Goal: Task Accomplishment & Management: Use online tool/utility

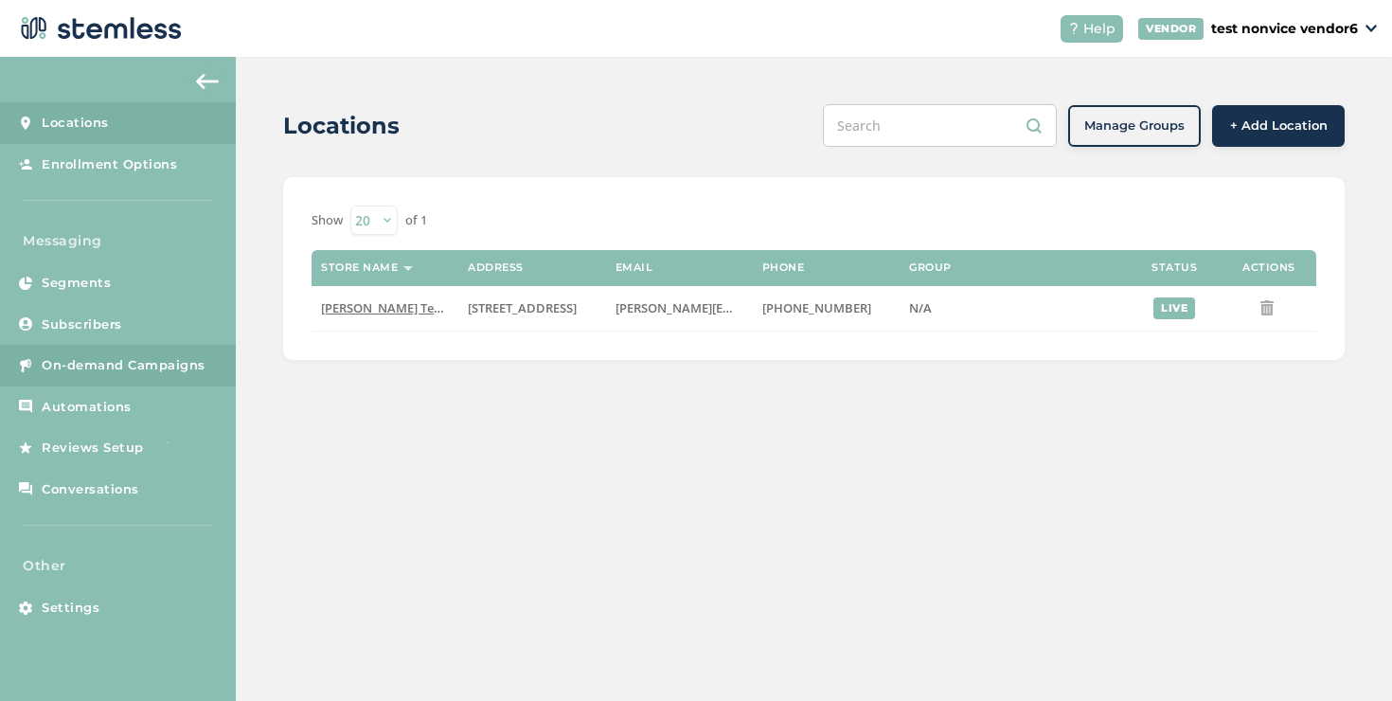
click at [150, 374] on span "On-demand Campaigns" at bounding box center [124, 365] width 164 height 19
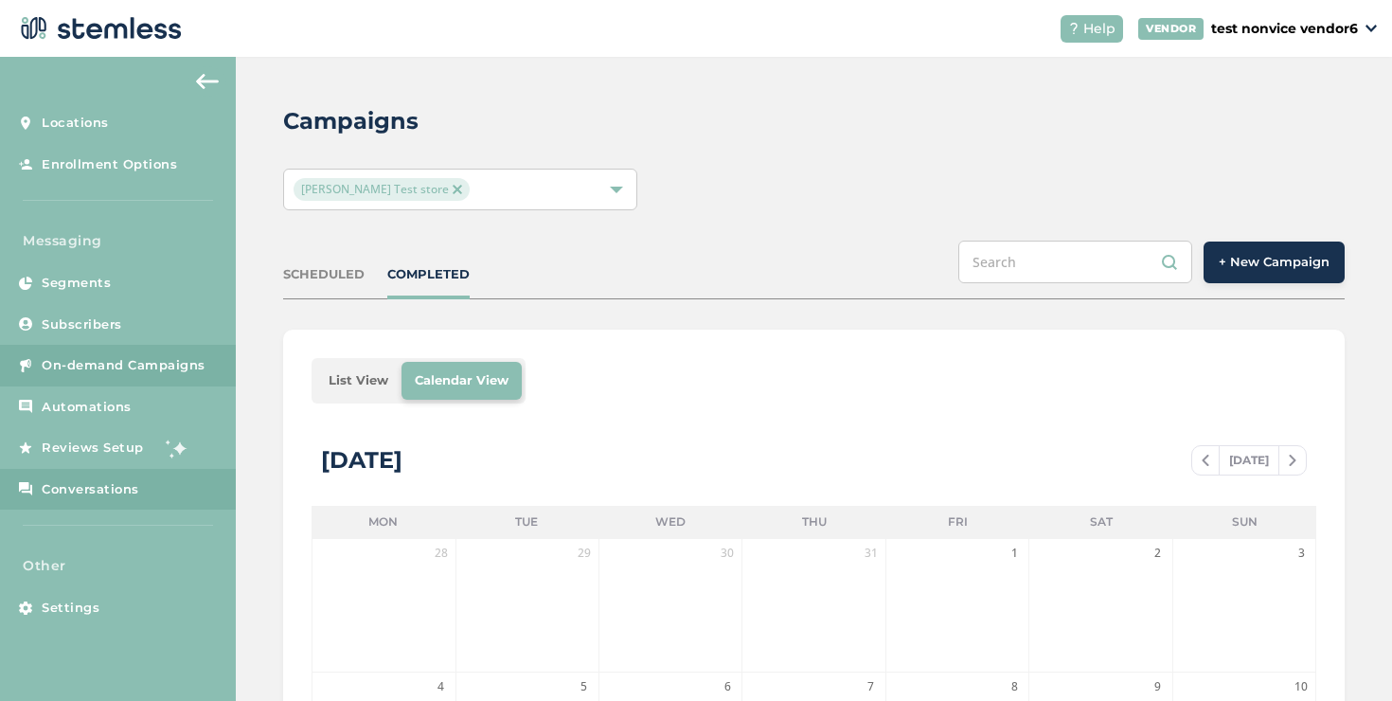
click at [134, 491] on span "Conversations" at bounding box center [91, 489] width 98 height 19
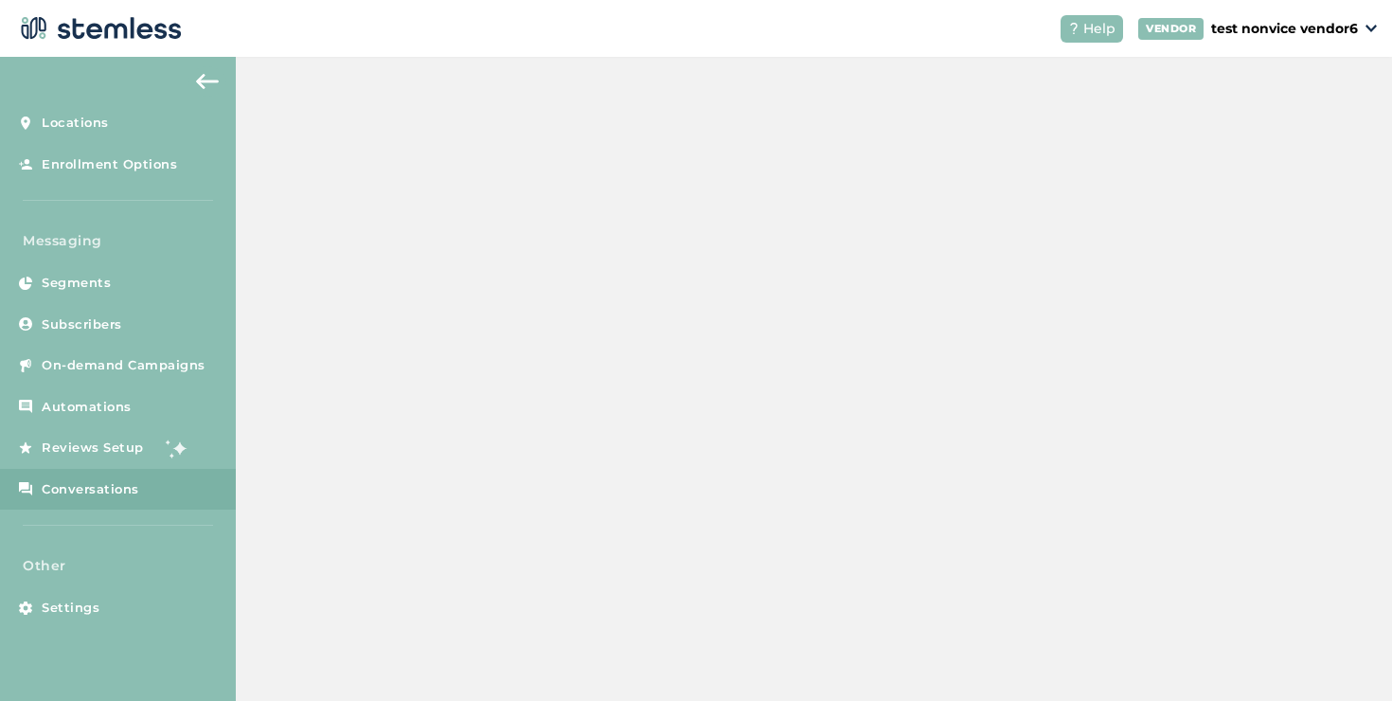
click at [133, 491] on span "Conversations" at bounding box center [91, 489] width 98 height 19
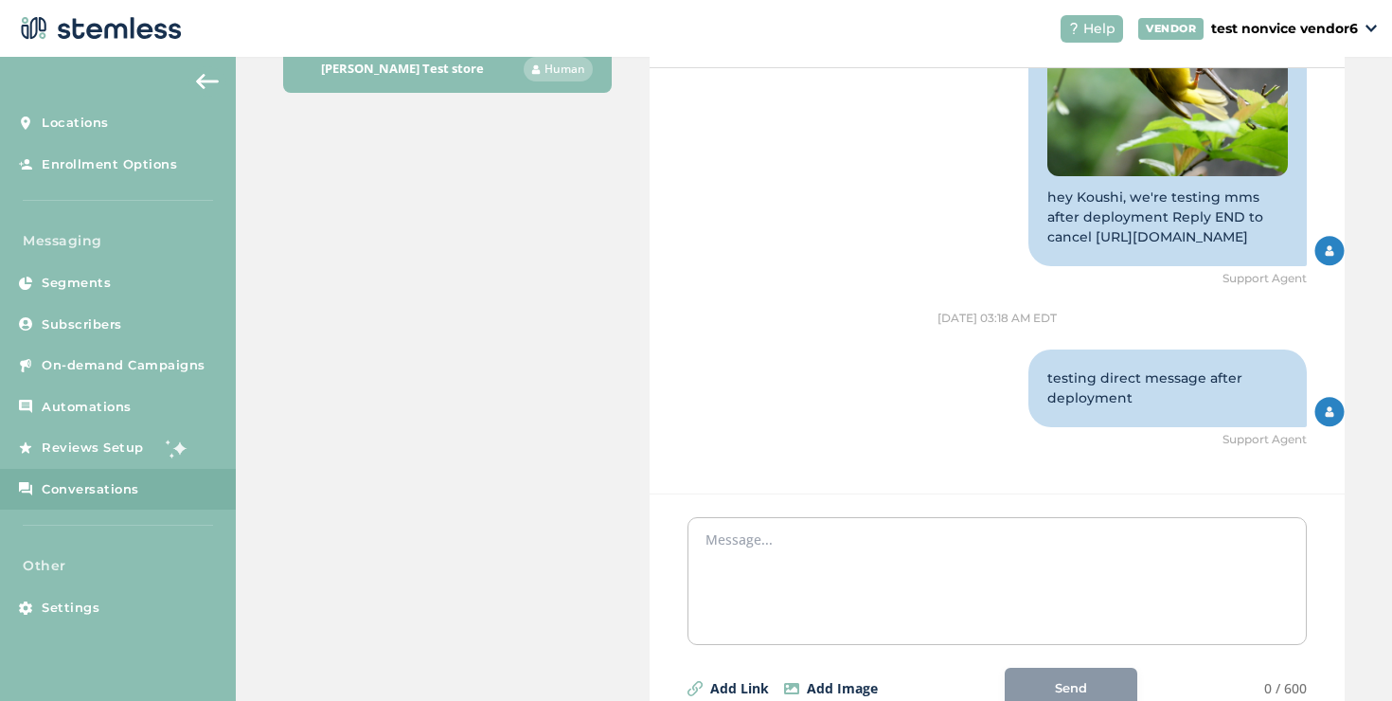
scroll to position [328, 0]
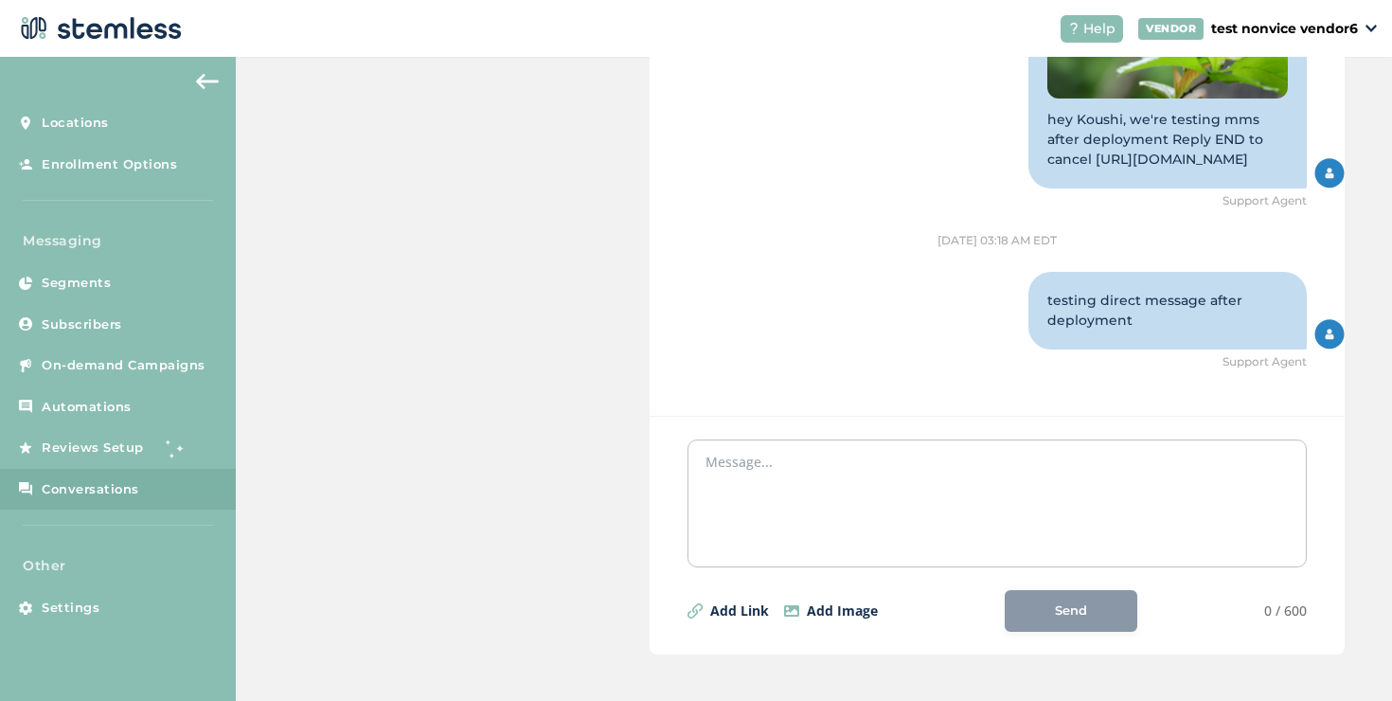
click at [775, 457] on textarea at bounding box center [996, 499] width 583 height 95
type textarea "d"
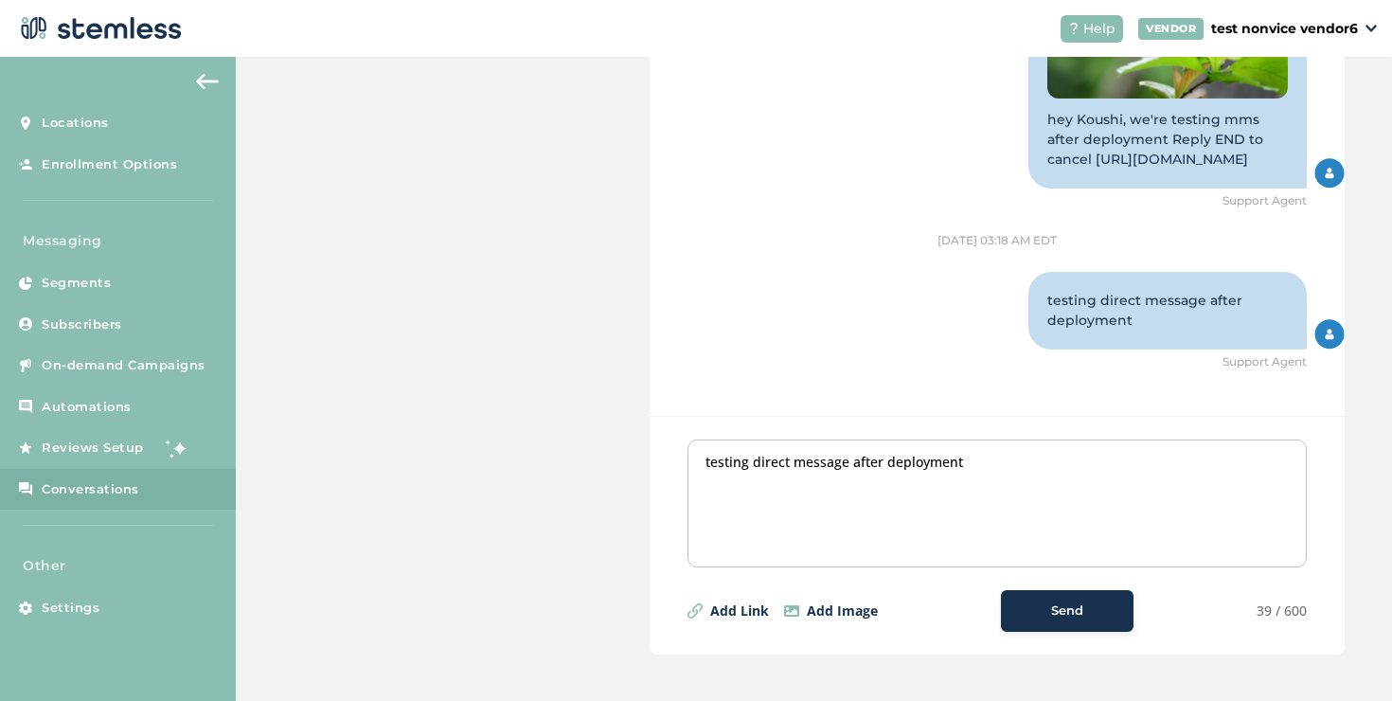
type textarea "testing direct message after deployment"
click at [1053, 612] on span "Send" at bounding box center [1067, 610] width 32 height 19
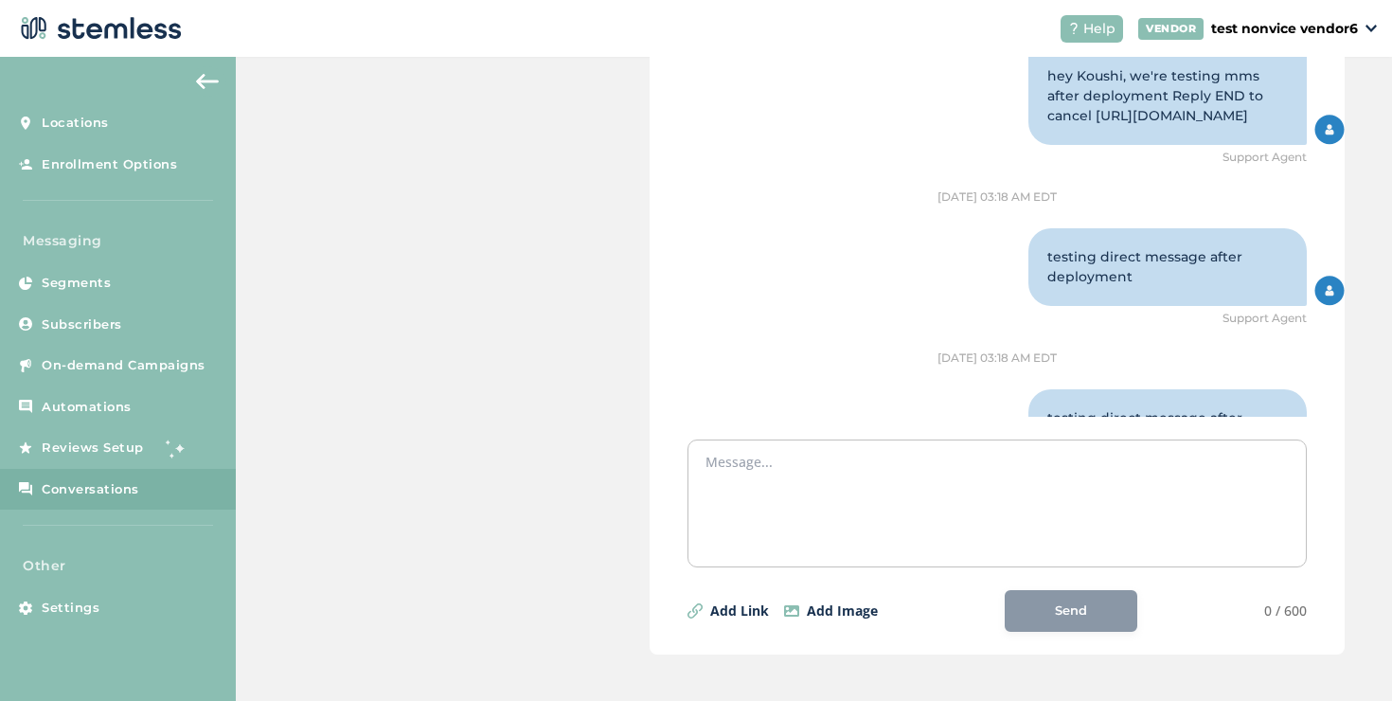
scroll to position [2211, 0]
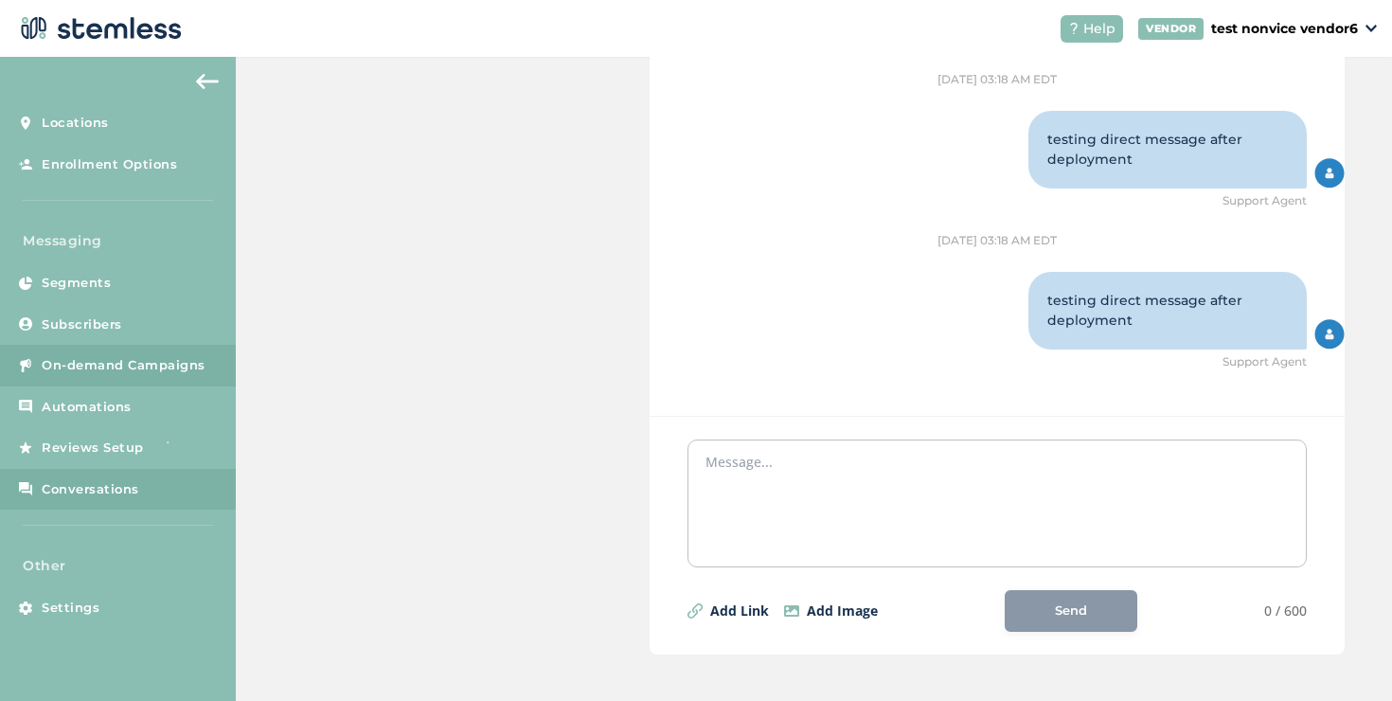
click at [183, 356] on span "On-demand Campaigns" at bounding box center [124, 365] width 164 height 19
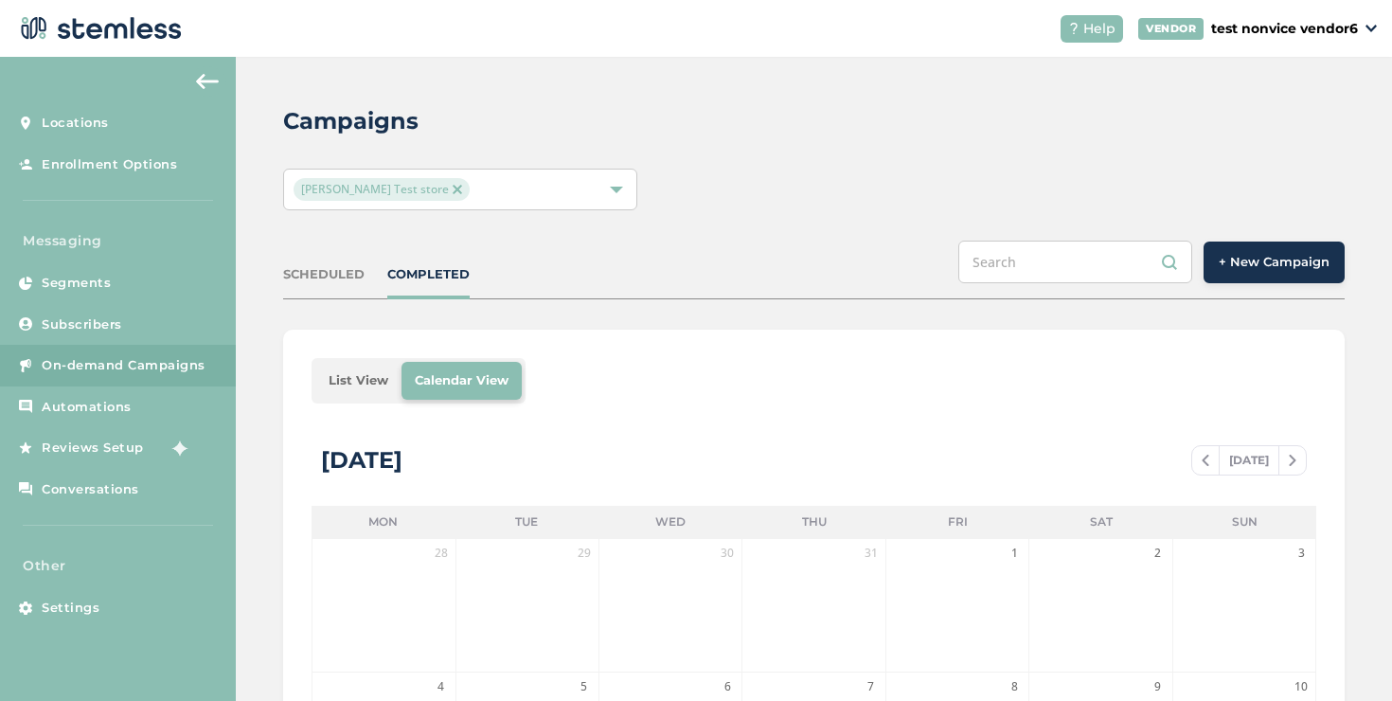
click at [1294, 245] on button "+ New Campaign" at bounding box center [1273, 262] width 141 height 42
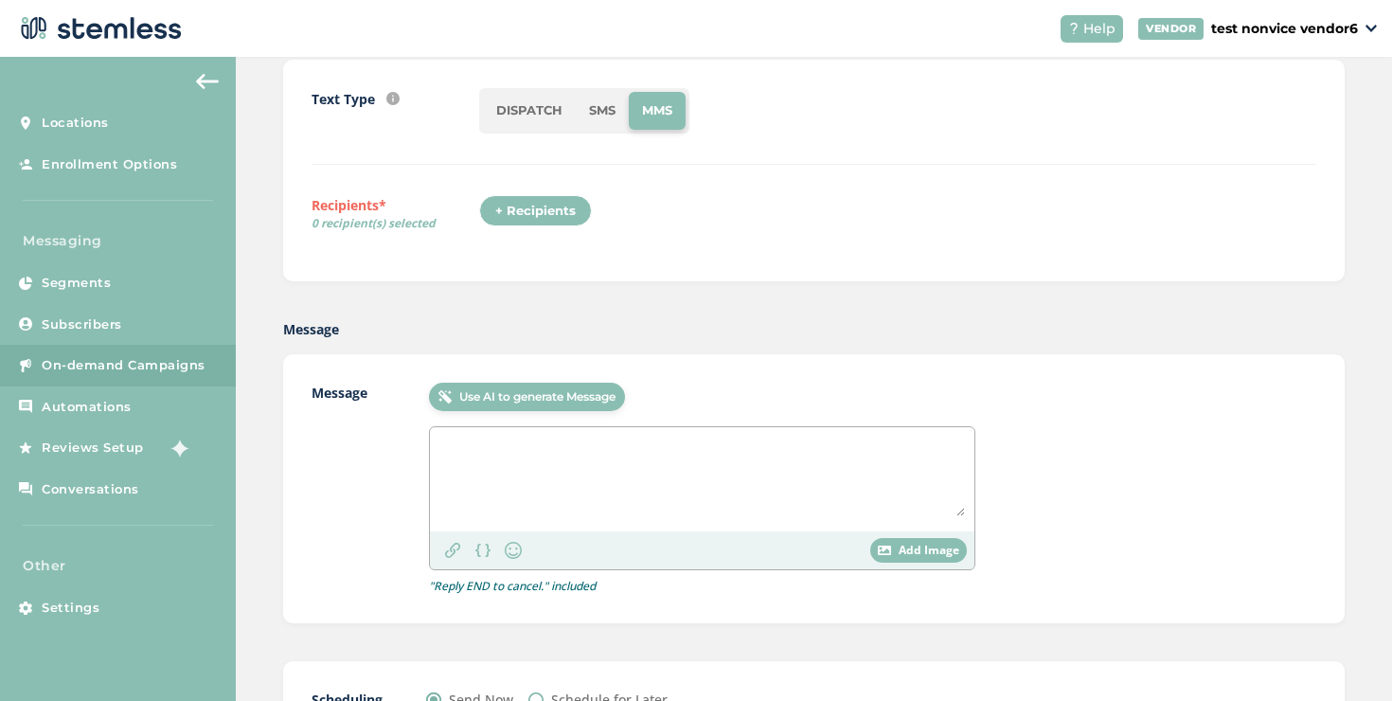
scroll to position [294, 0]
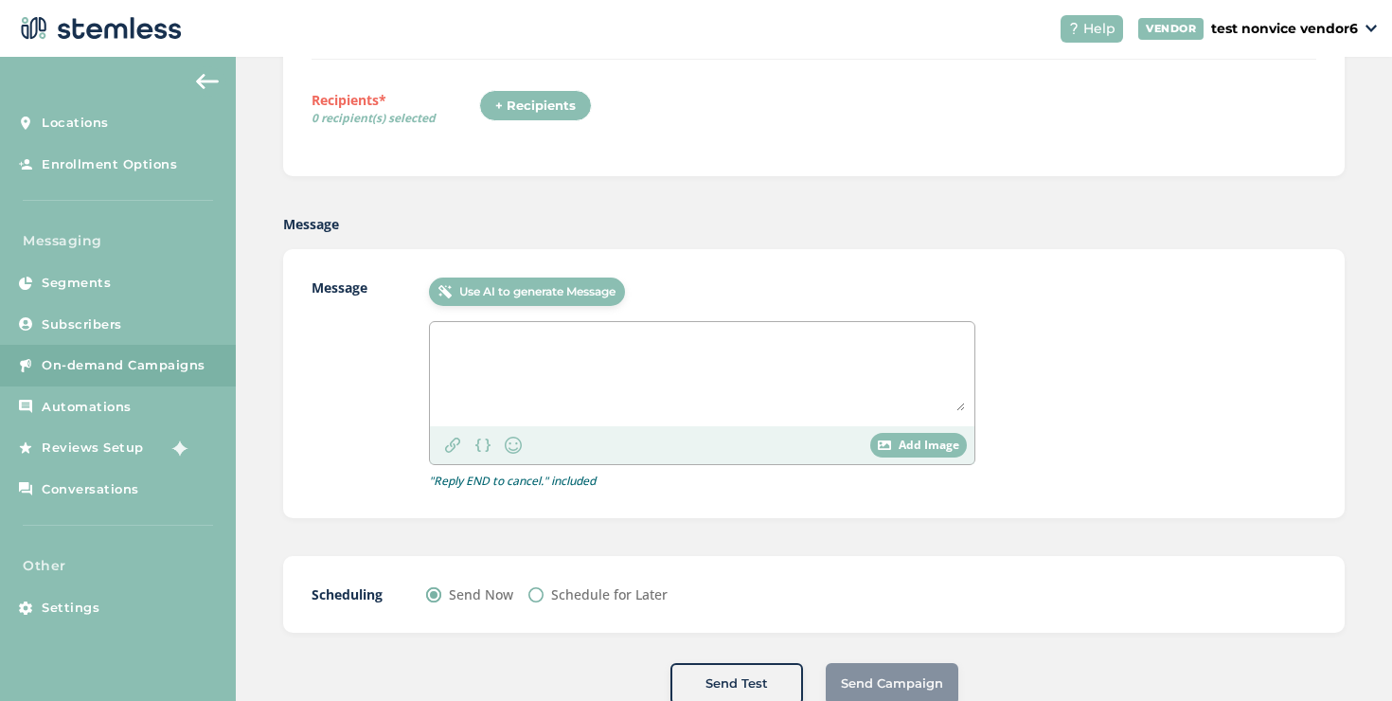
click at [553, 371] on textarea at bounding box center [701, 371] width 525 height 80
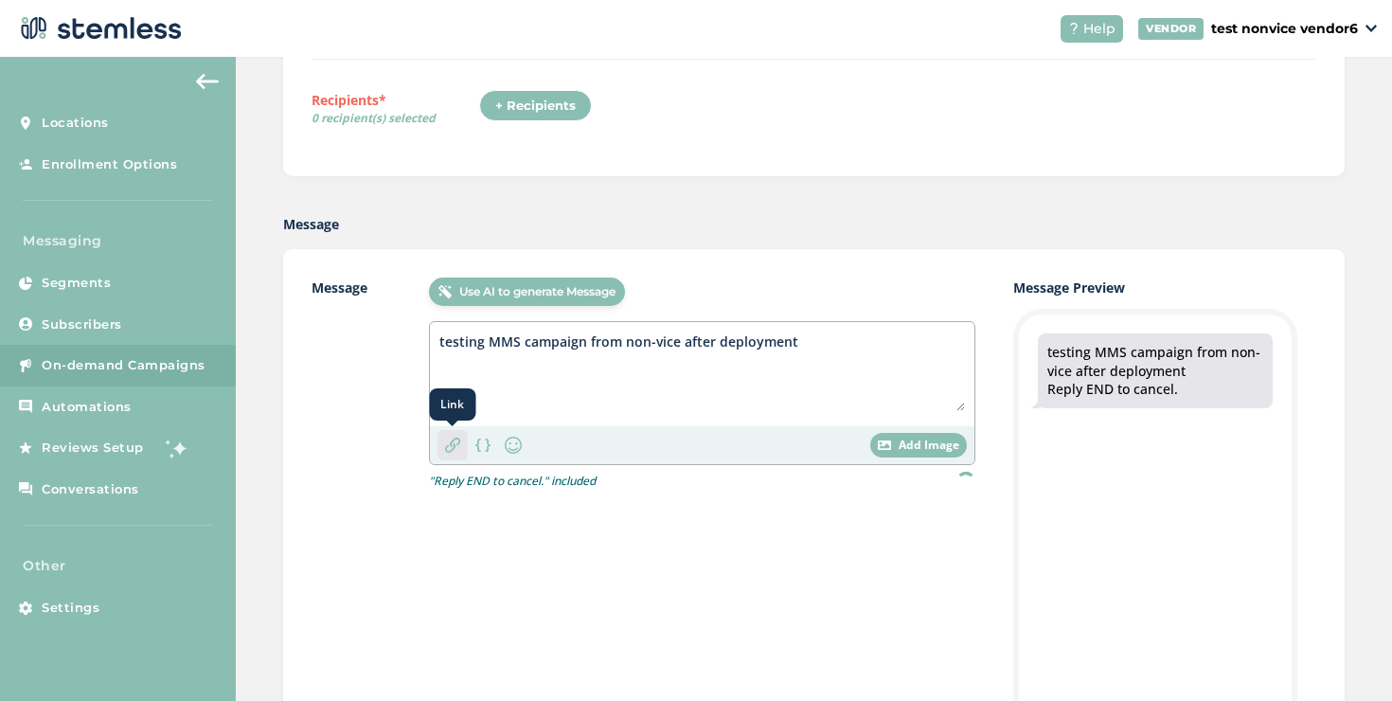
type textarea "testing MMS campaign from non-vice after deployment"
click at [447, 453] on div "Link" at bounding box center [452, 445] width 30 height 30
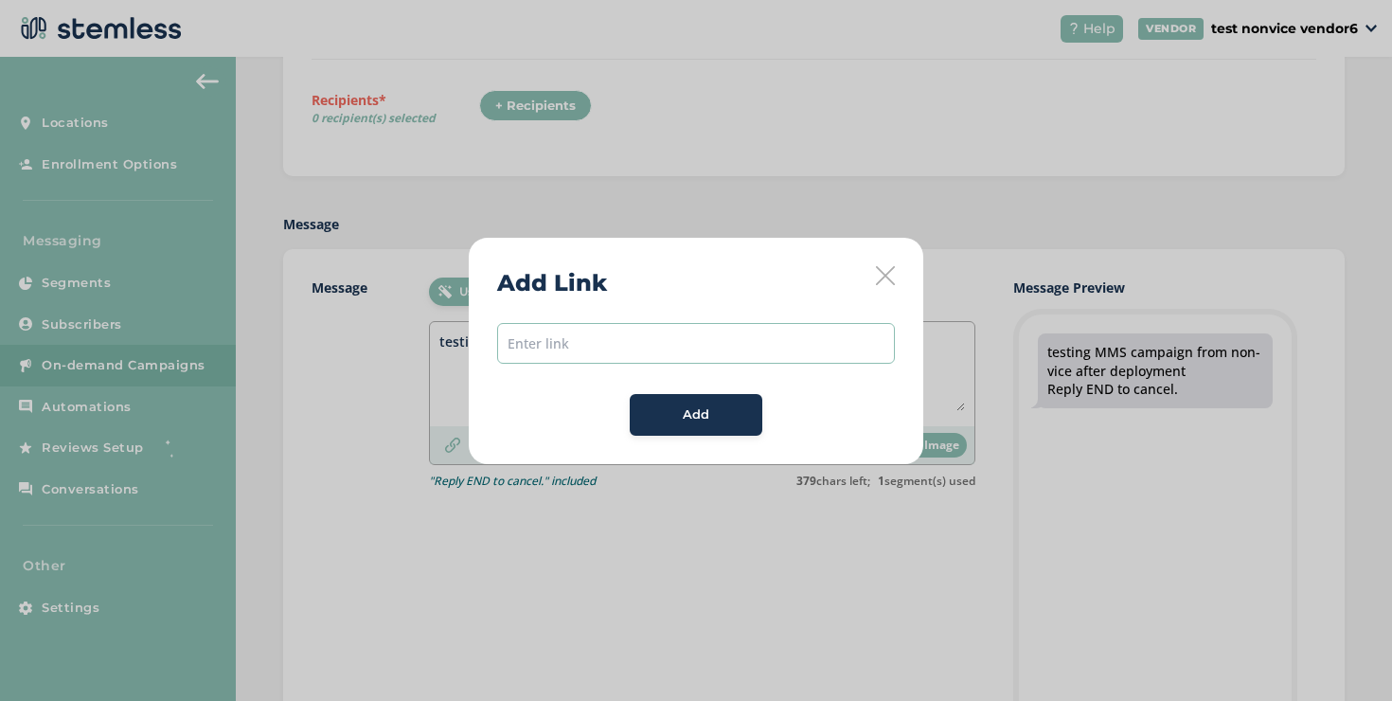
click at [544, 354] on input "text" at bounding box center [696, 343] width 398 height 41
type input "[URL][DOMAIN_NAME]"
click at [646, 405] on div "Add" at bounding box center [696, 414] width 102 height 19
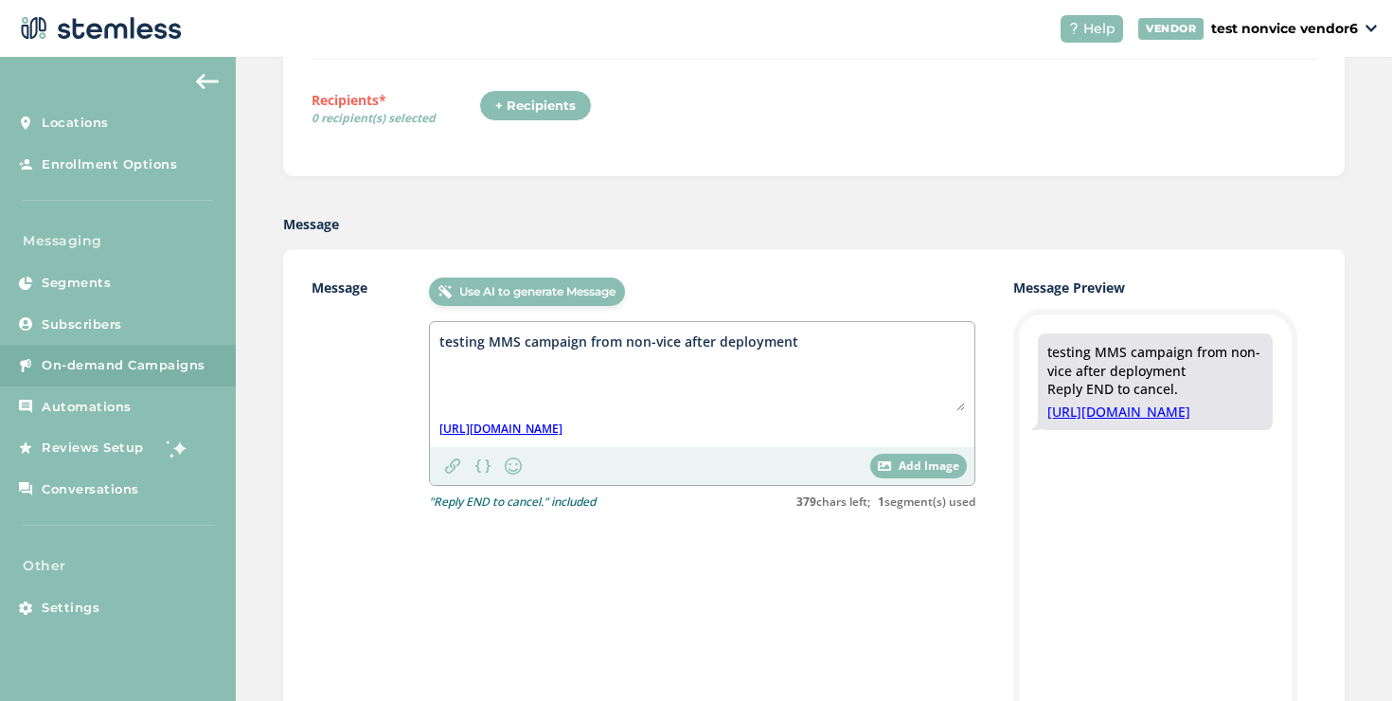
click at [440, 344] on textarea "testing MMS campaign from non-vice after deployment" at bounding box center [701, 371] width 525 height 80
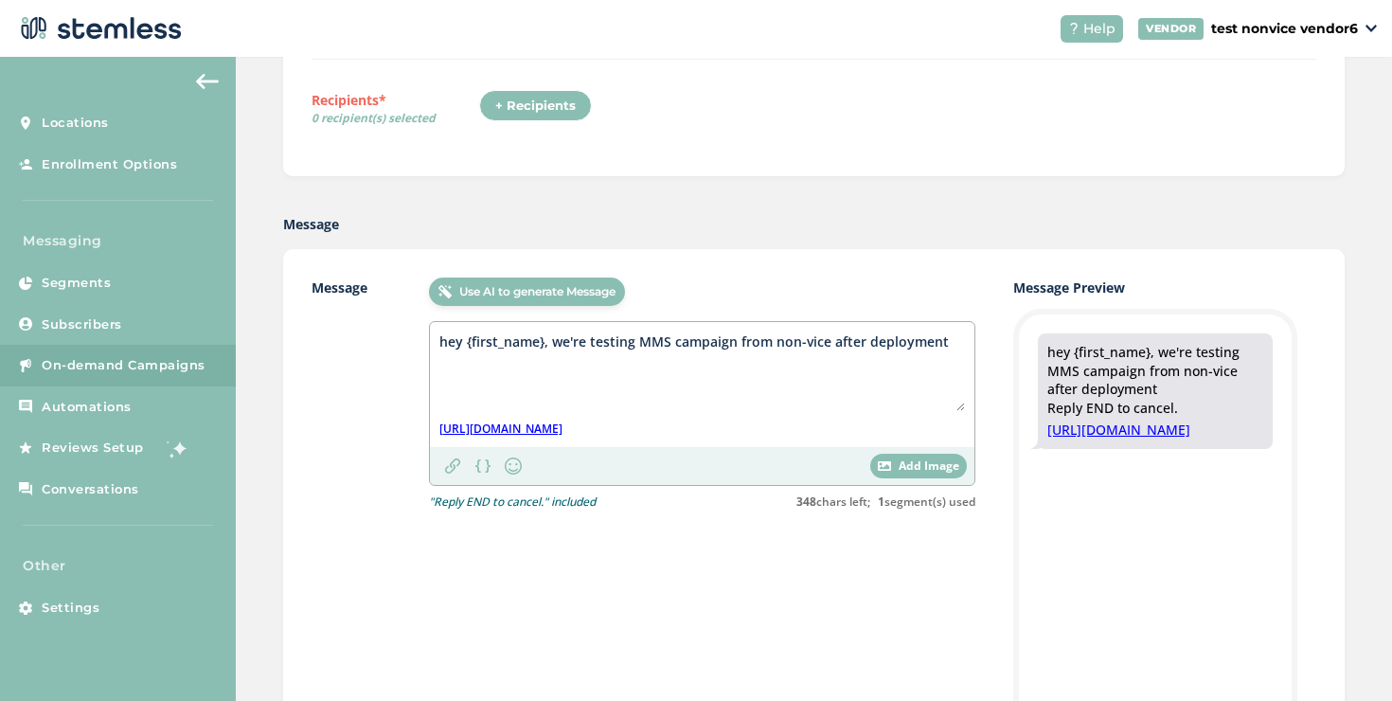
type textarea "hey {first_name}, we're testing MMS campaign from non-vice after deployment"
click at [563, 109] on div "+ Recipients" at bounding box center [535, 106] width 113 height 32
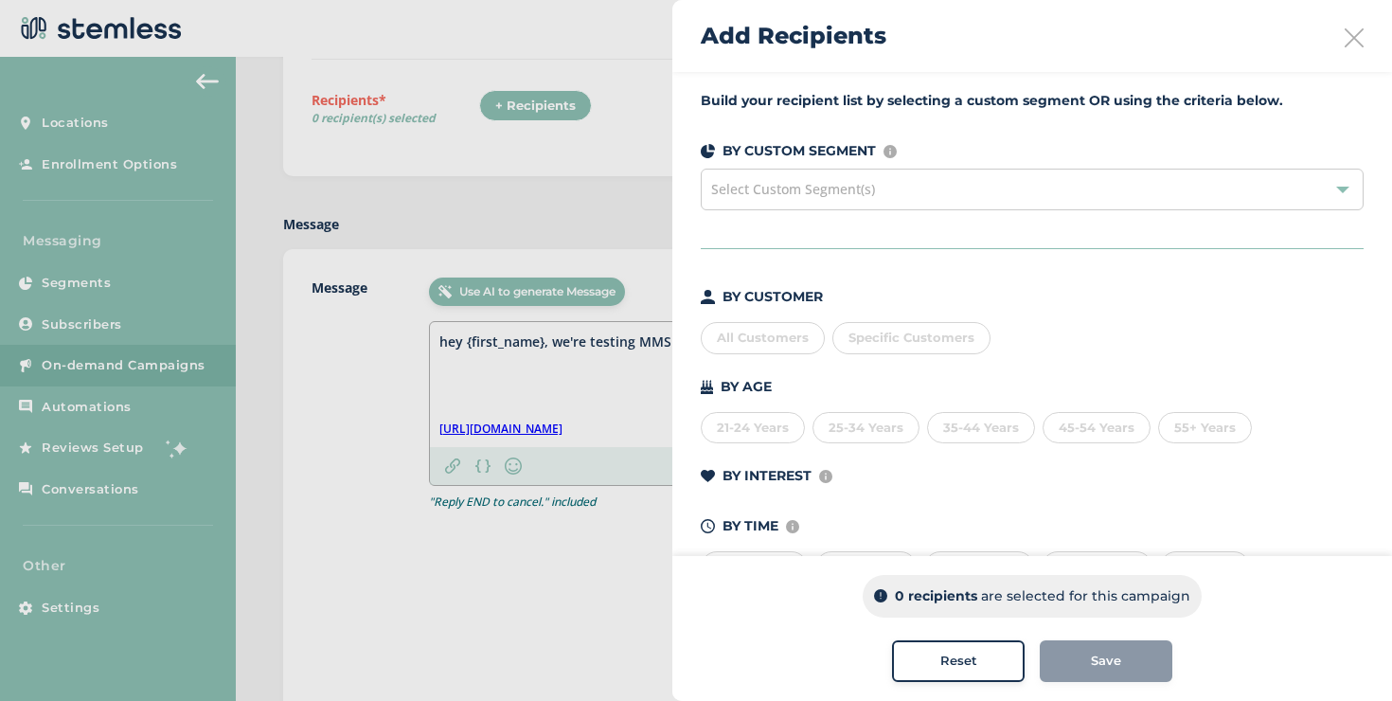
click at [858, 330] on span "Specific Customers" at bounding box center [911, 337] width 126 height 15
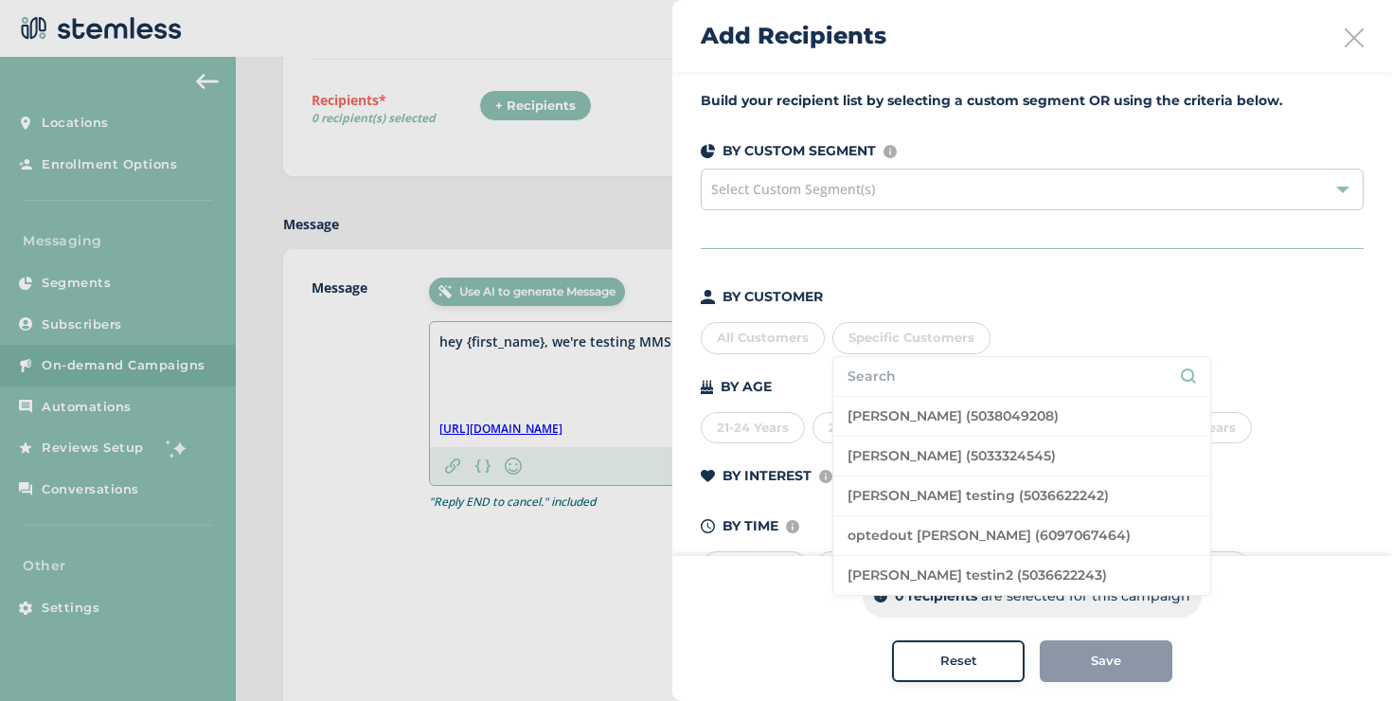
click at [827, 340] on div "All Customers Specific Customers [PERSON_NAME] (5038049208) [PERSON_NAME] (5033…" at bounding box center [1032, 334] width 663 height 40
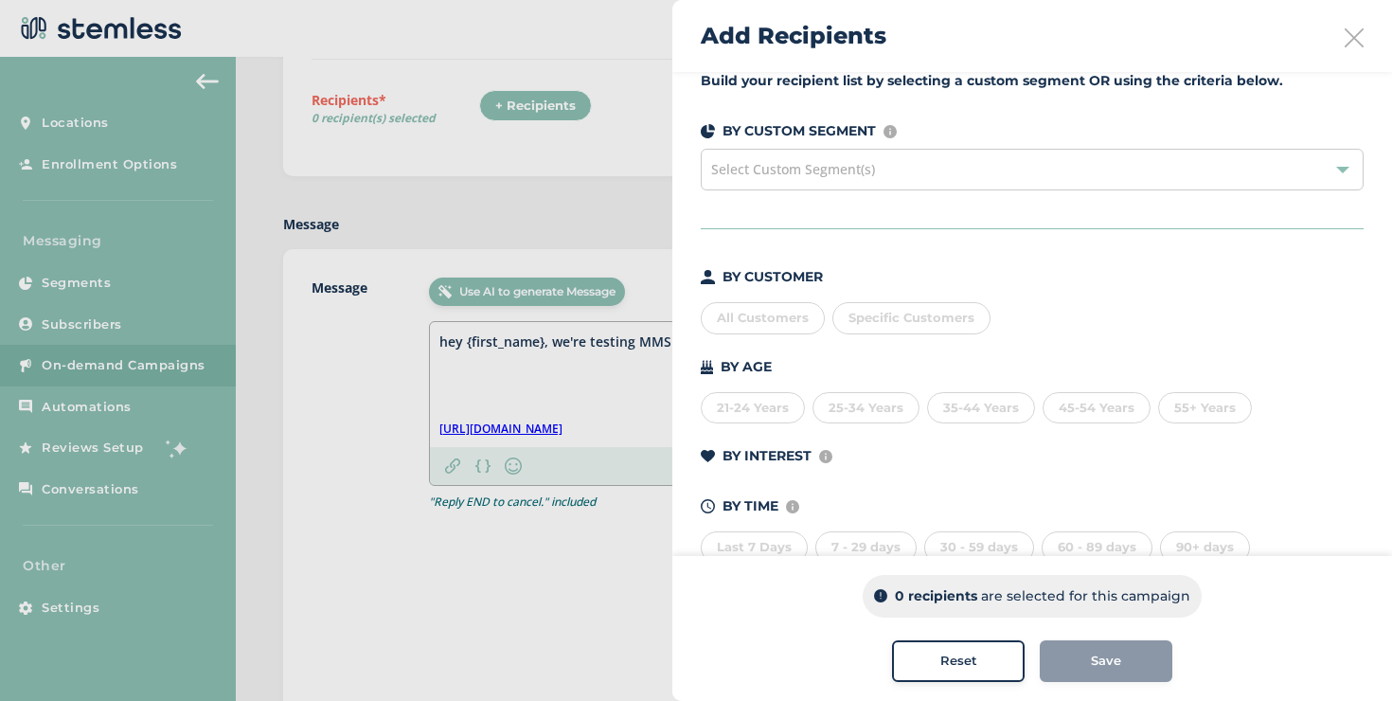
scroll to position [68, 0]
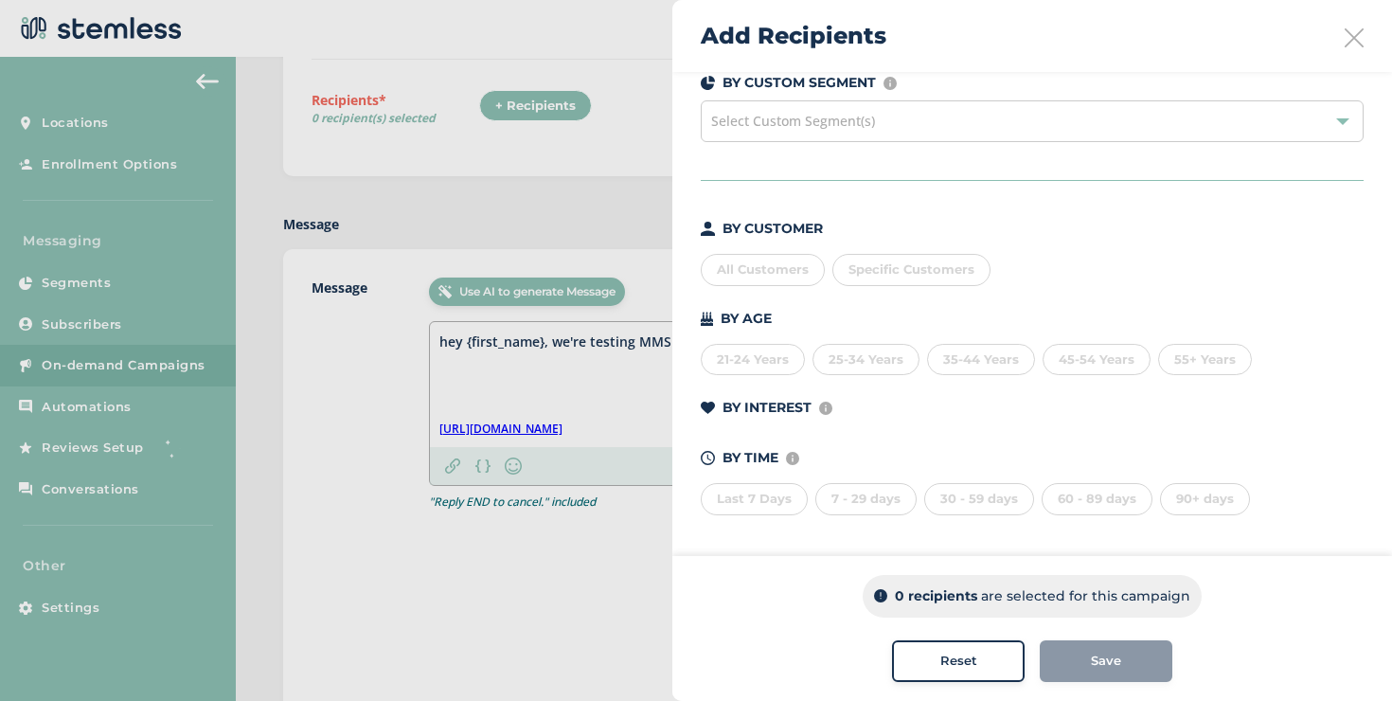
click at [972, 490] on div "30 - 59 days" at bounding box center [979, 499] width 110 height 32
click at [1184, 491] on div "90+ days" at bounding box center [1205, 499] width 90 height 32
click at [1176, 502] on div "90+ days" at bounding box center [1205, 499] width 90 height 32
click at [1060, 503] on div "60 - 89 days" at bounding box center [1097, 499] width 111 height 32
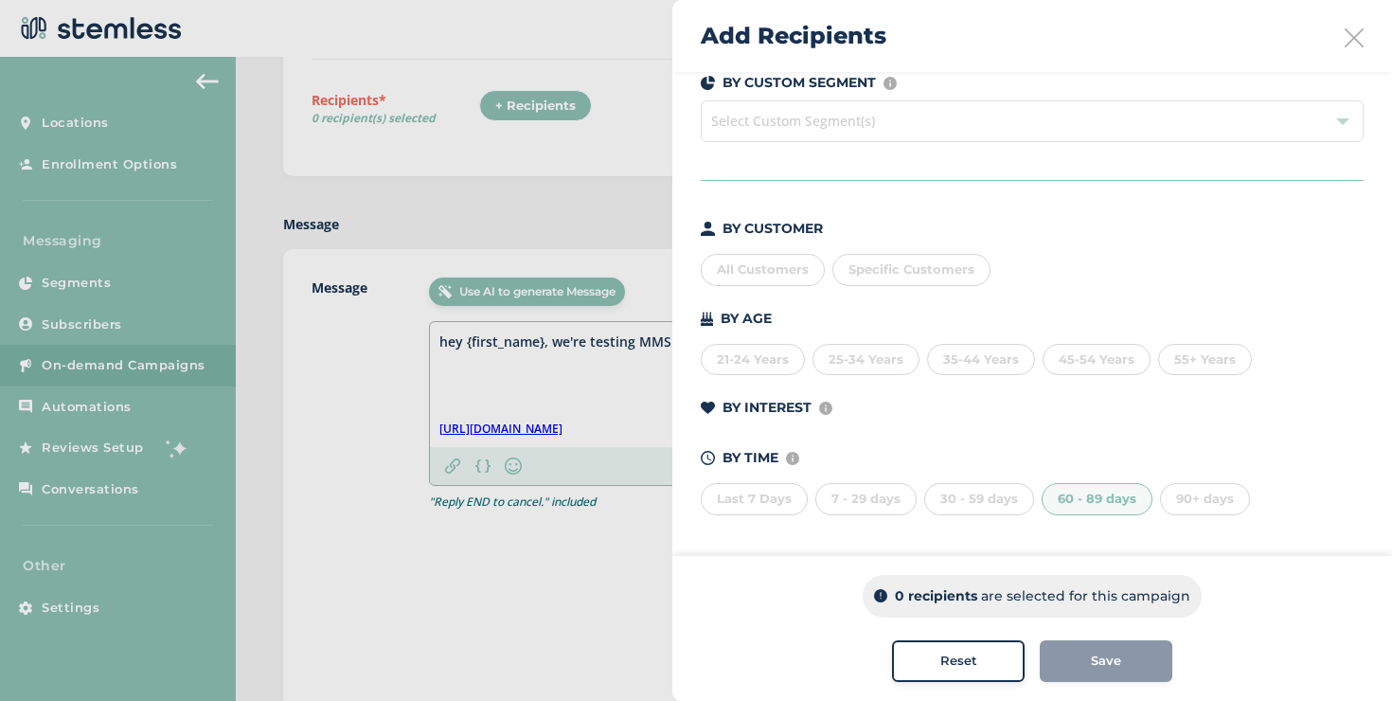
click at [1060, 503] on div "60 - 89 days" at bounding box center [1097, 499] width 111 height 32
click at [1182, 348] on div "55+ Years" at bounding box center [1205, 360] width 94 height 32
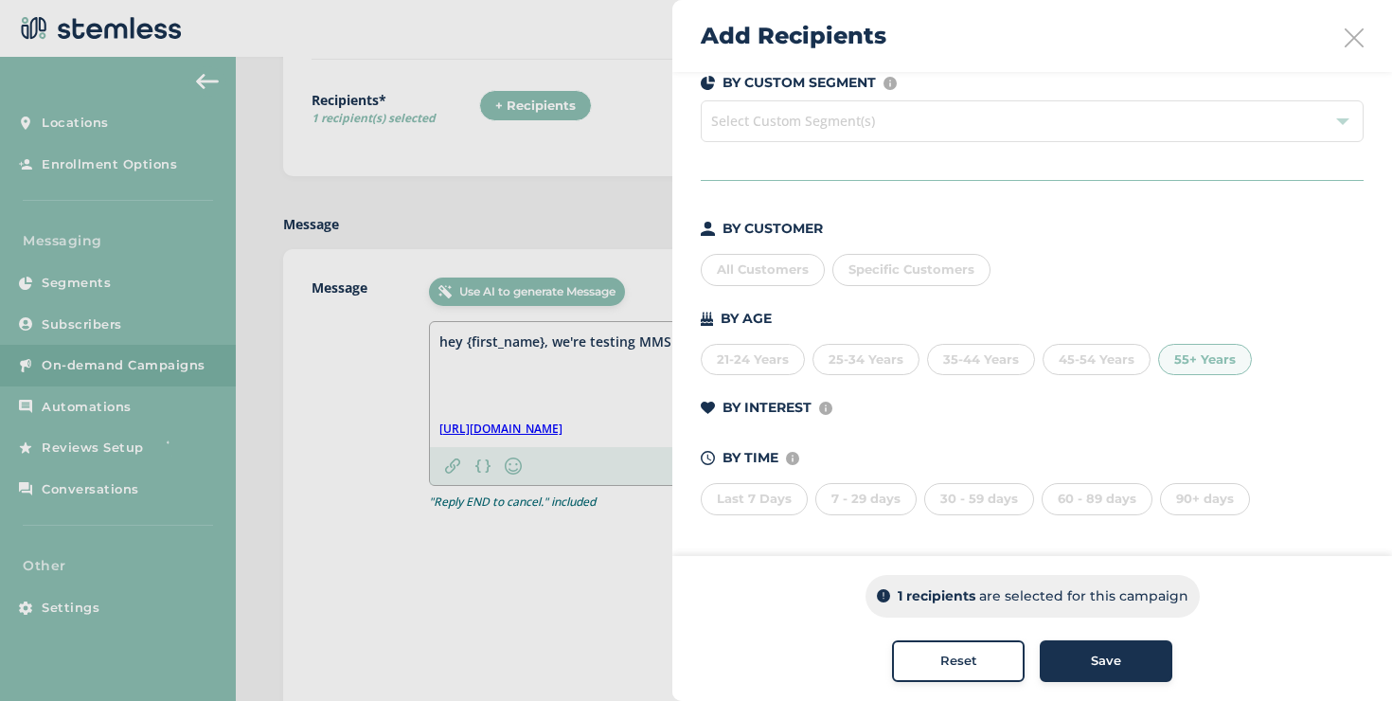
click at [1182, 348] on div "55+ Years" at bounding box center [1205, 360] width 94 height 32
click at [964, 288] on div "BY CUSTOMER All Customers Specific Customers BY AGE [DEMOGRAPHIC_DATA] Years 25…" at bounding box center [1032, 367] width 663 height 296
click at [959, 278] on div "Specific Customers" at bounding box center [911, 270] width 158 height 32
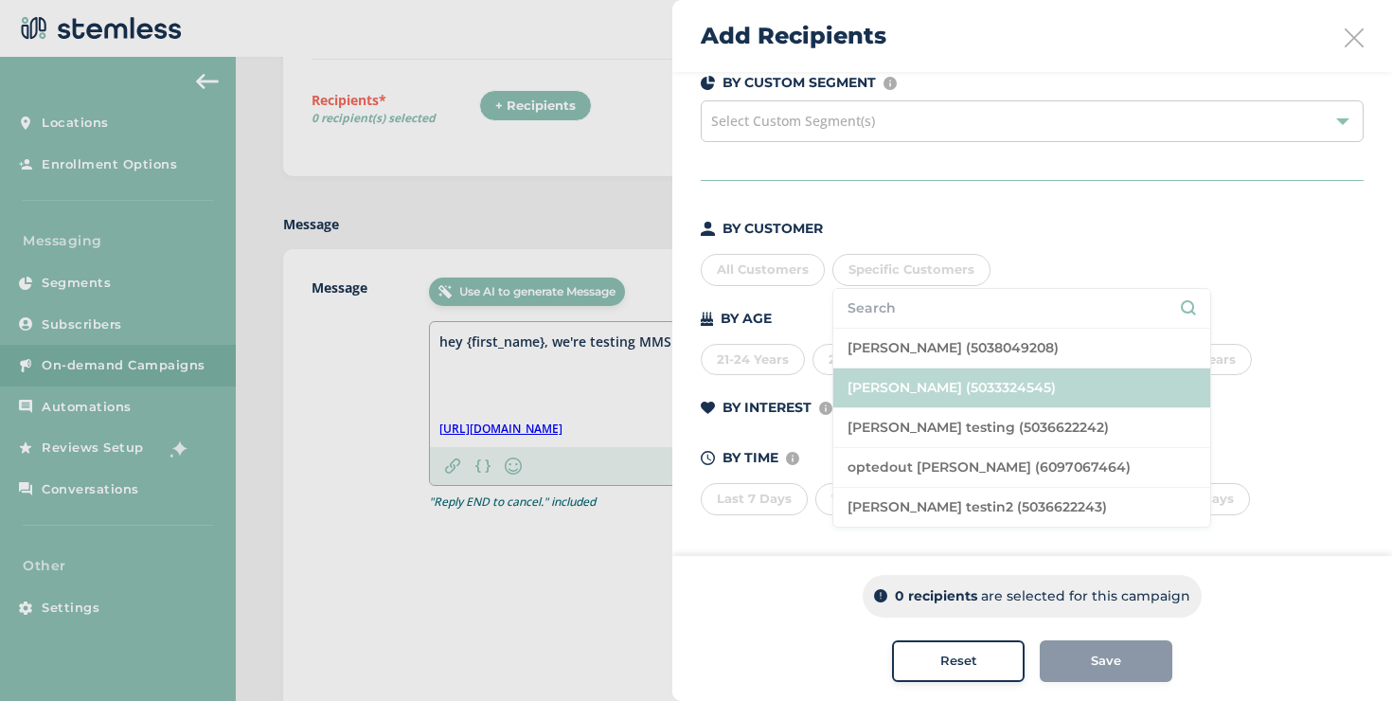
click at [903, 387] on li "[PERSON_NAME] (5033324545)" at bounding box center [1021, 388] width 377 height 40
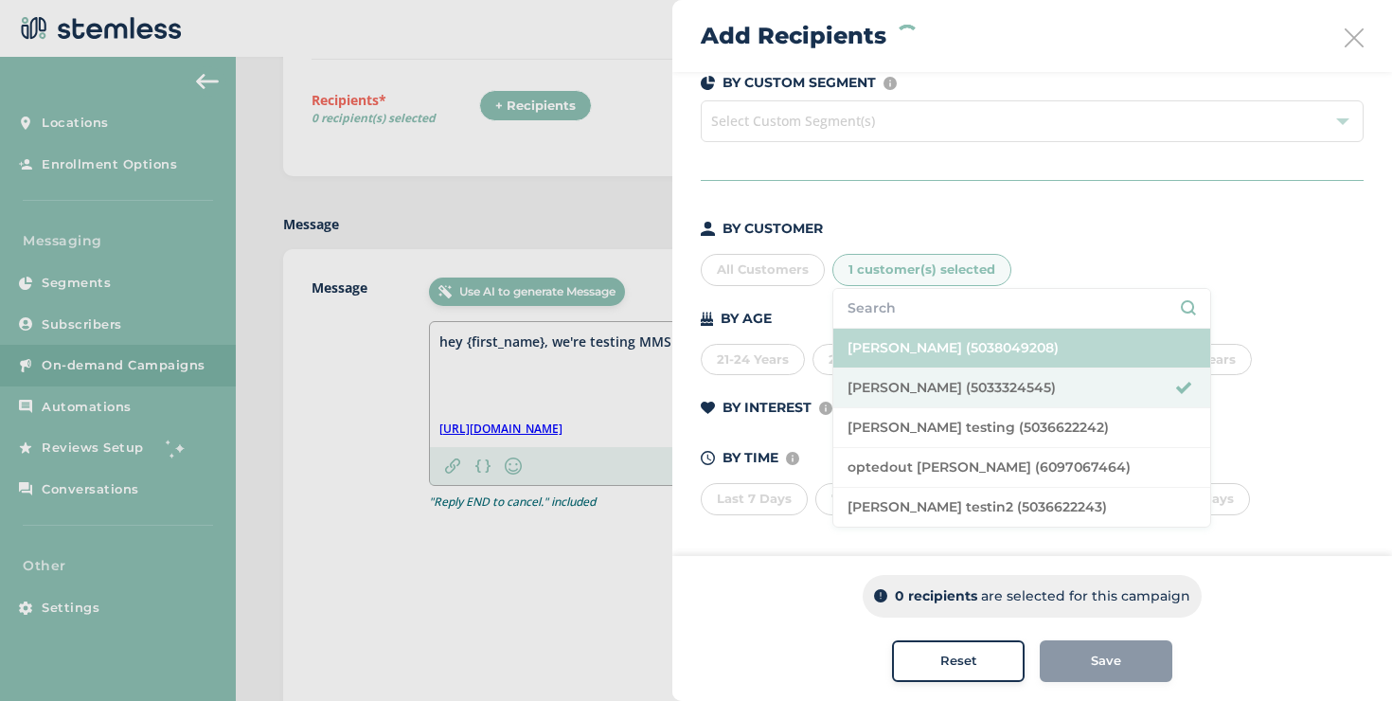
click at [885, 343] on li "[PERSON_NAME] (5038049208)" at bounding box center [1021, 349] width 377 height 40
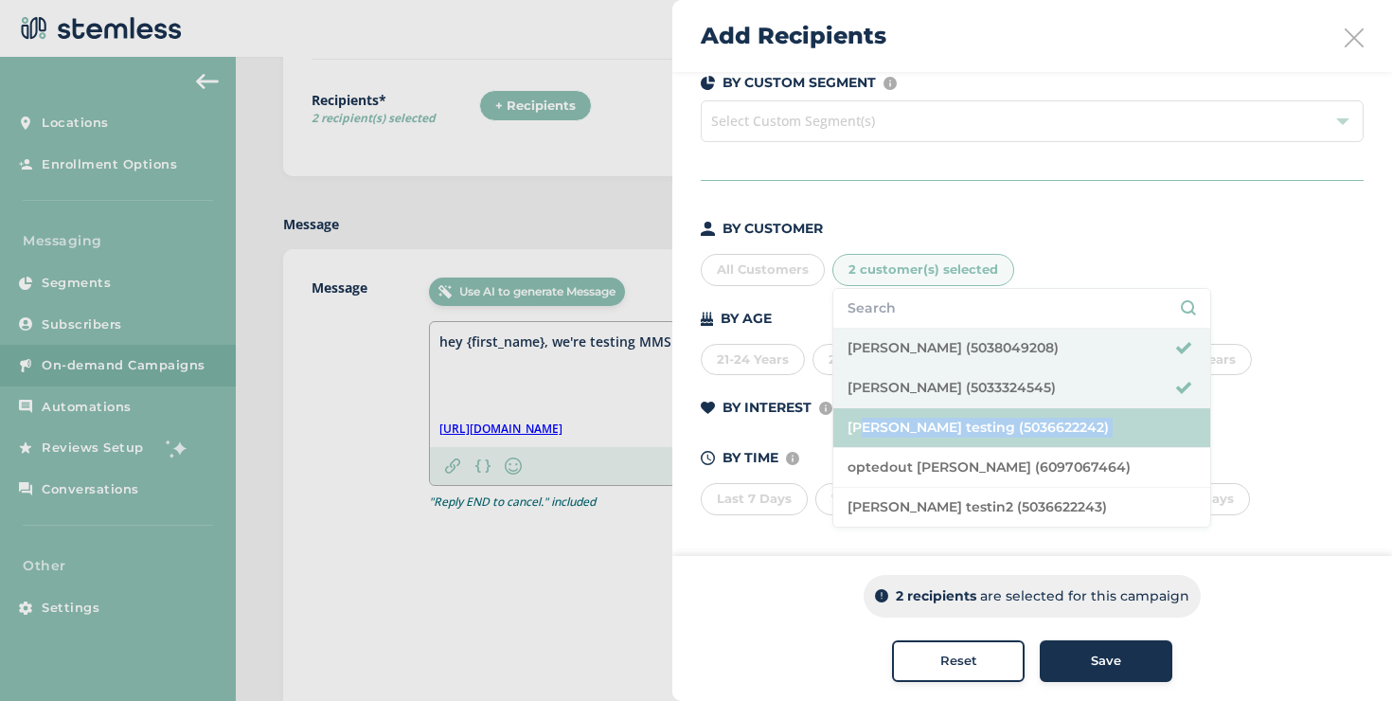
drag, startPoint x: 889, startPoint y: 448, endPoint x: 864, endPoint y: 428, distance: 32.4
click at [864, 428] on ul "[PERSON_NAME] (5038049208) [PERSON_NAME] (5033324545) [PERSON_NAME] testing (50…" at bounding box center [1021, 408] width 379 height 240
click at [864, 428] on li "[PERSON_NAME] testing (5036622242)" at bounding box center [1021, 428] width 377 height 40
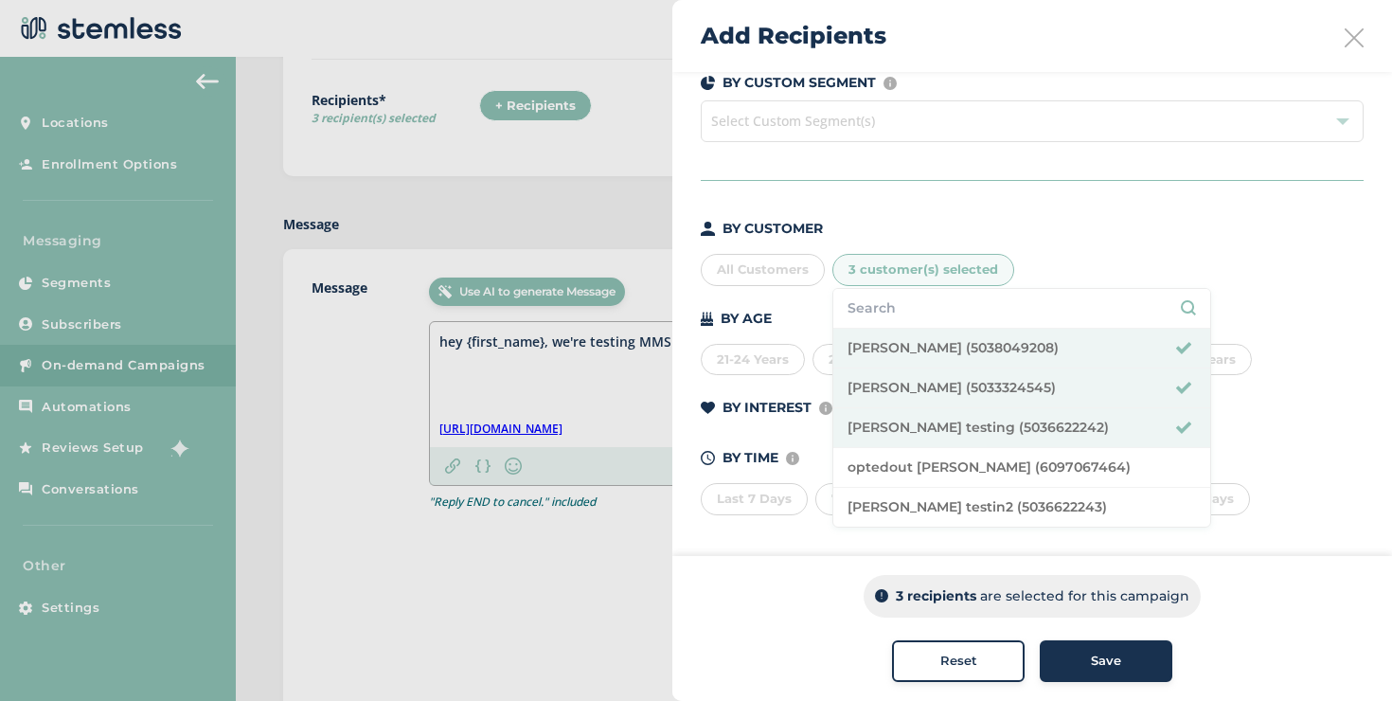
click at [1042, 647] on button "Save" at bounding box center [1106, 661] width 133 height 42
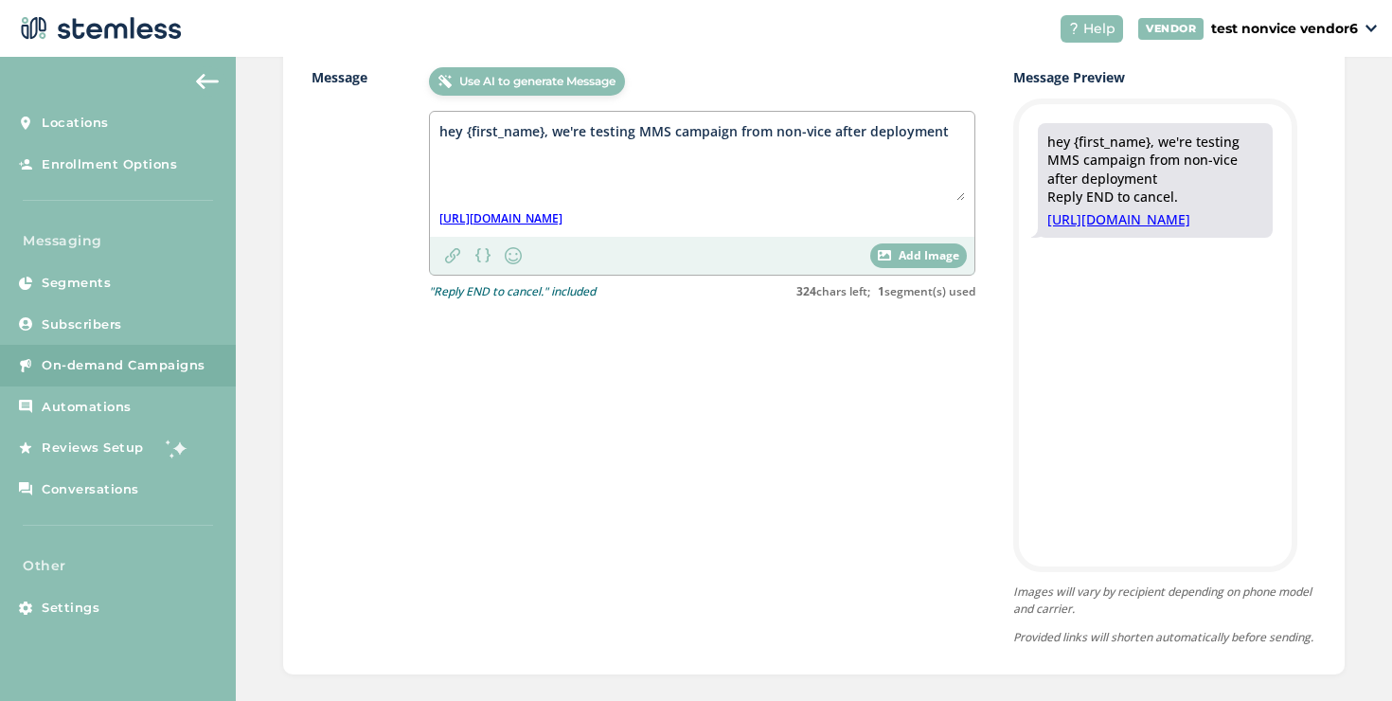
scroll to position [771, 0]
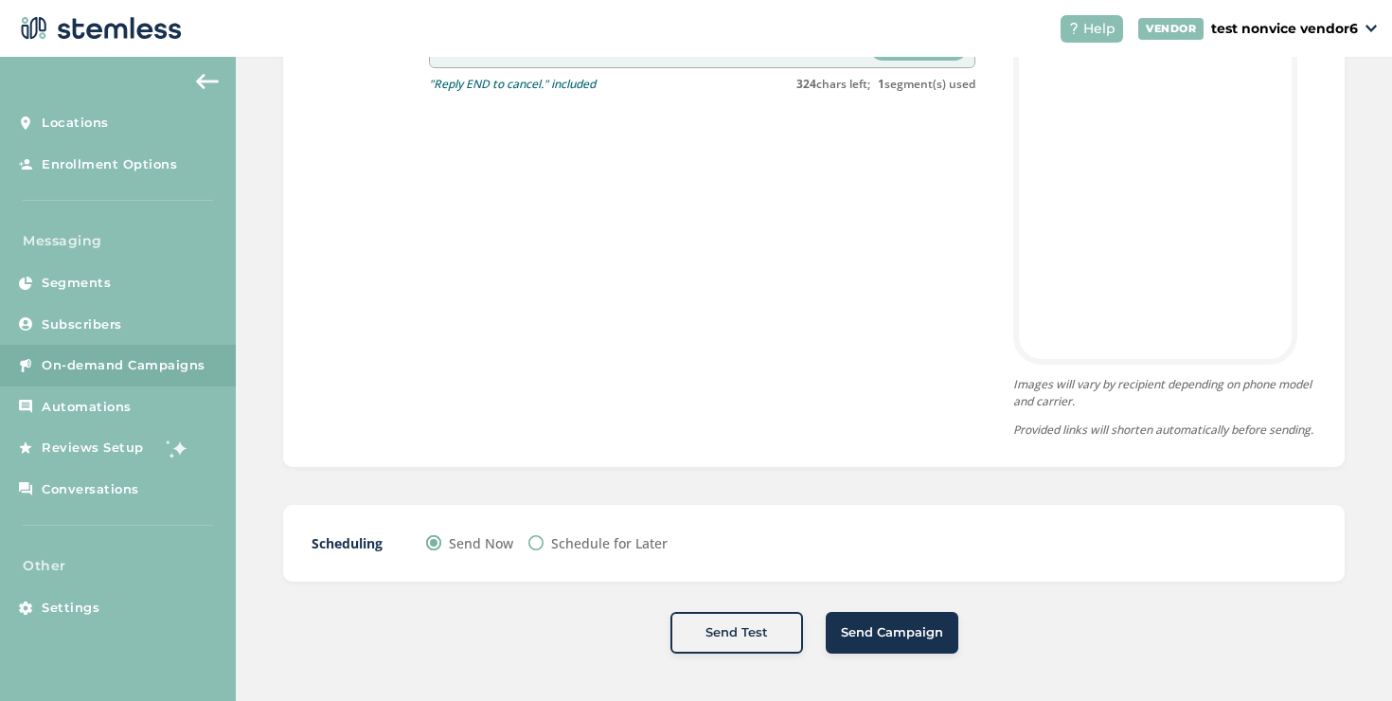
click at [852, 624] on span "Send Campaign" at bounding box center [892, 632] width 102 height 19
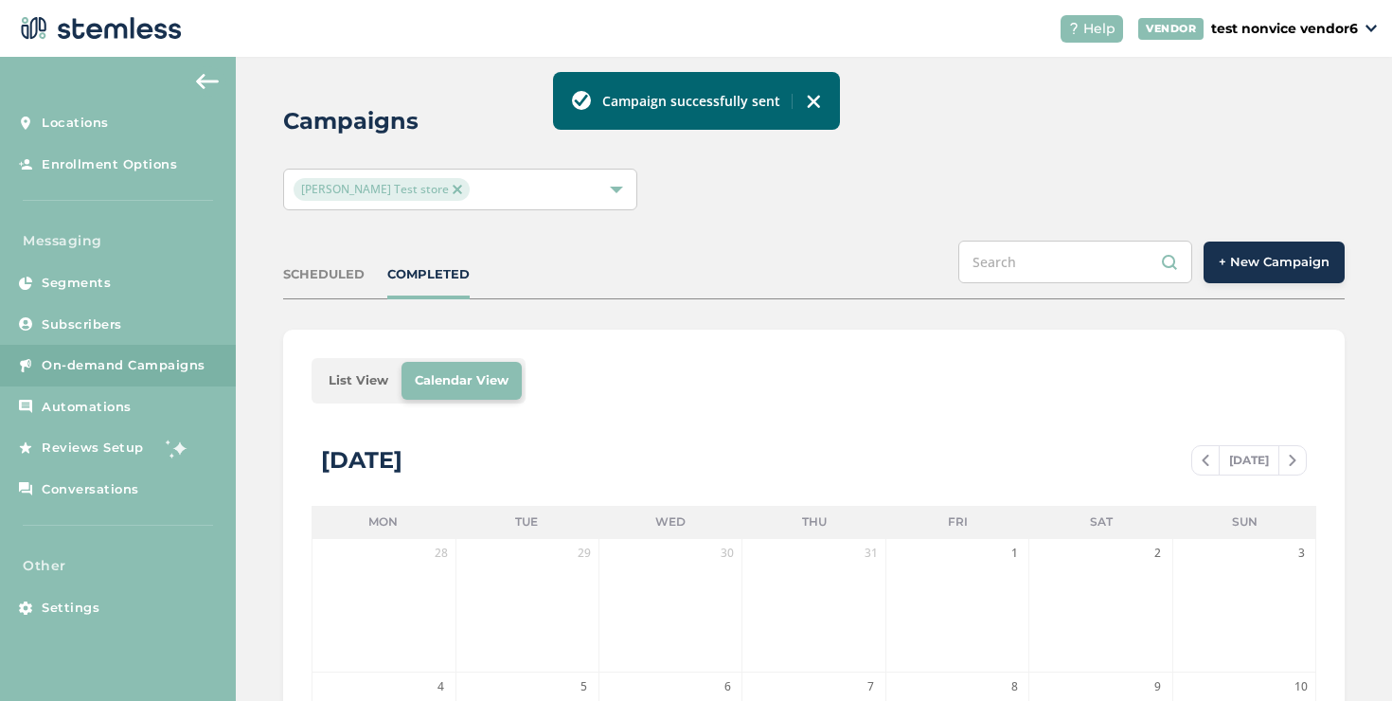
click at [350, 401] on ul "List View Calendar View" at bounding box center [419, 380] width 214 height 45
click at [350, 395] on li "List View" at bounding box center [358, 381] width 86 height 38
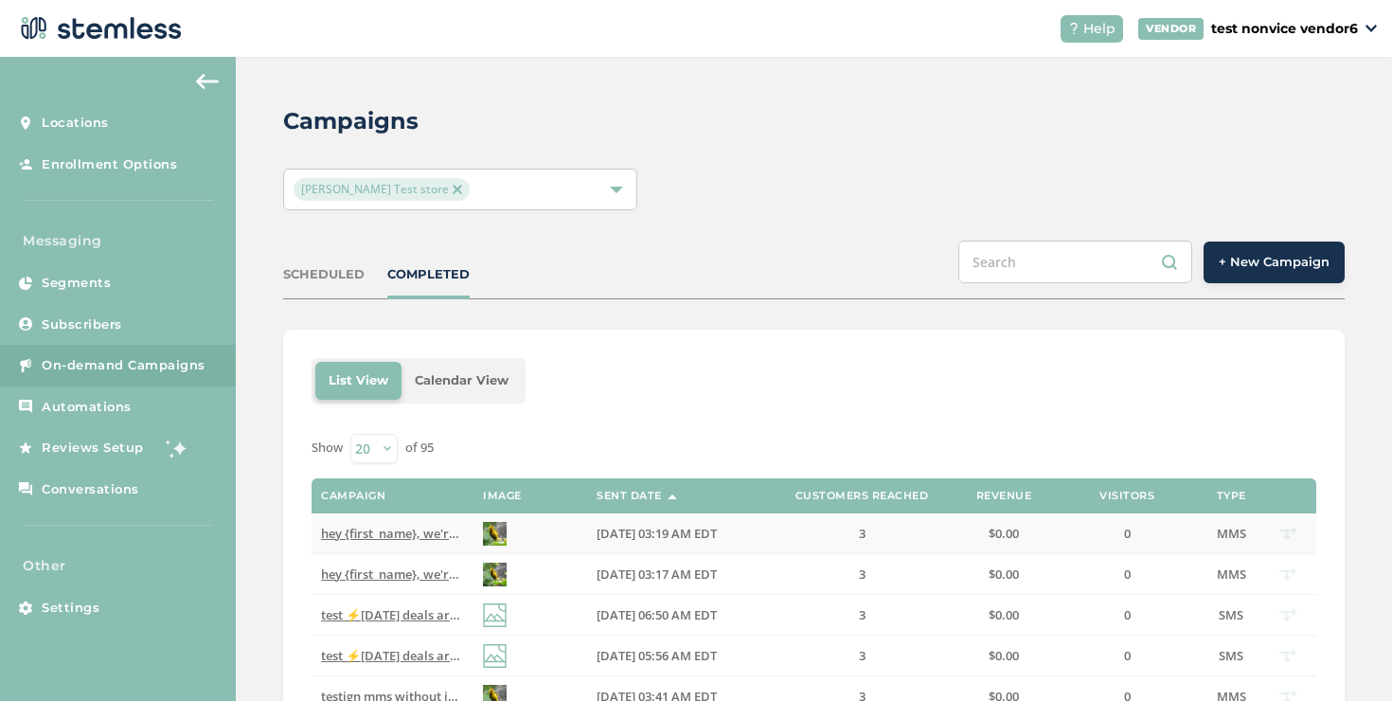
click at [410, 538] on span "hey {first_name}, we're testing MMS campaign from non-vice after deployment Rep…" at bounding box center [610, 533] width 578 height 17
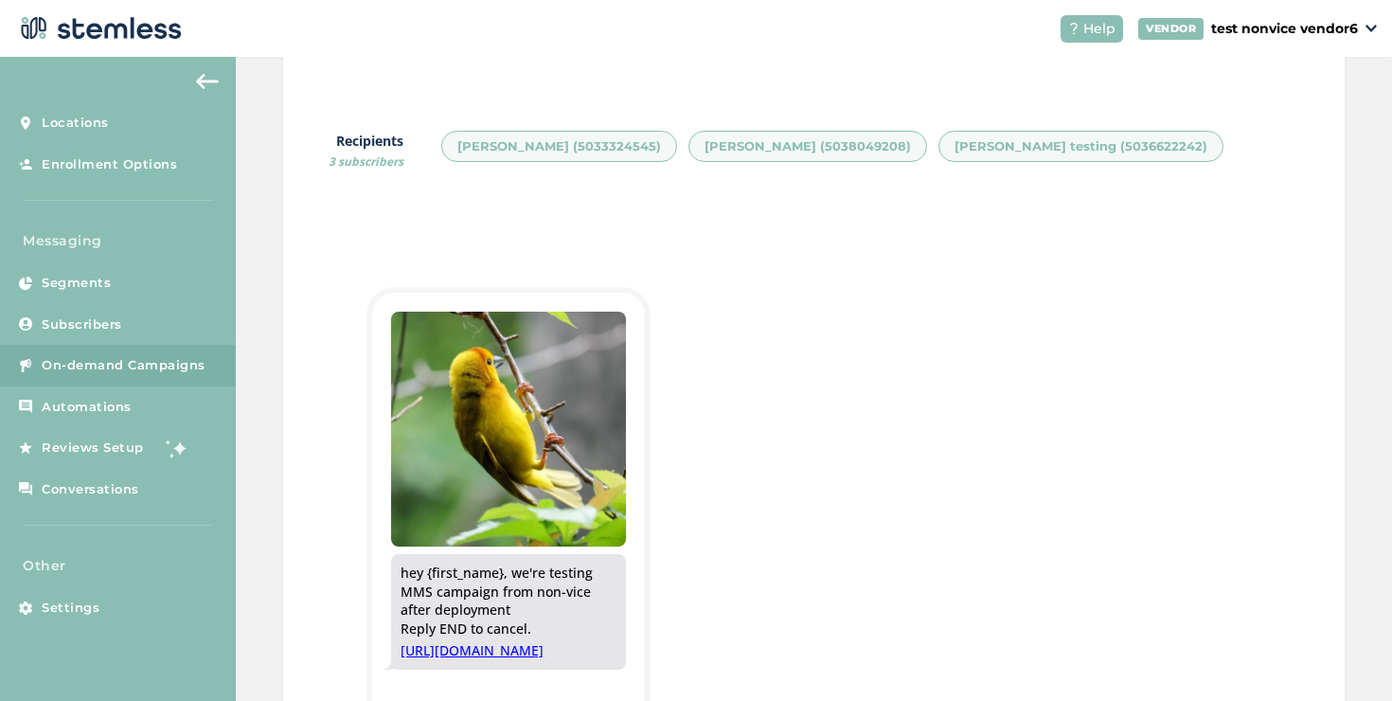
scroll to position [640, 0]
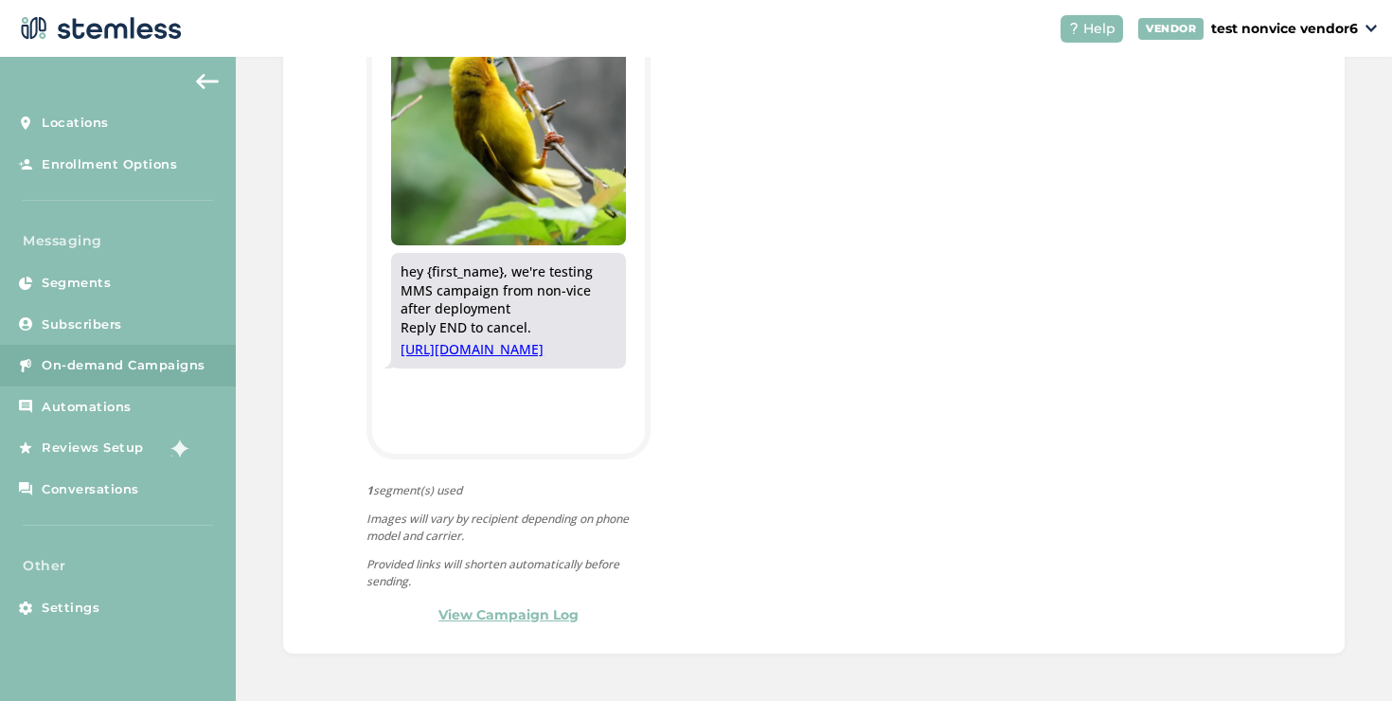
click at [530, 623] on link "View Campaign Log" at bounding box center [508, 615] width 140 height 20
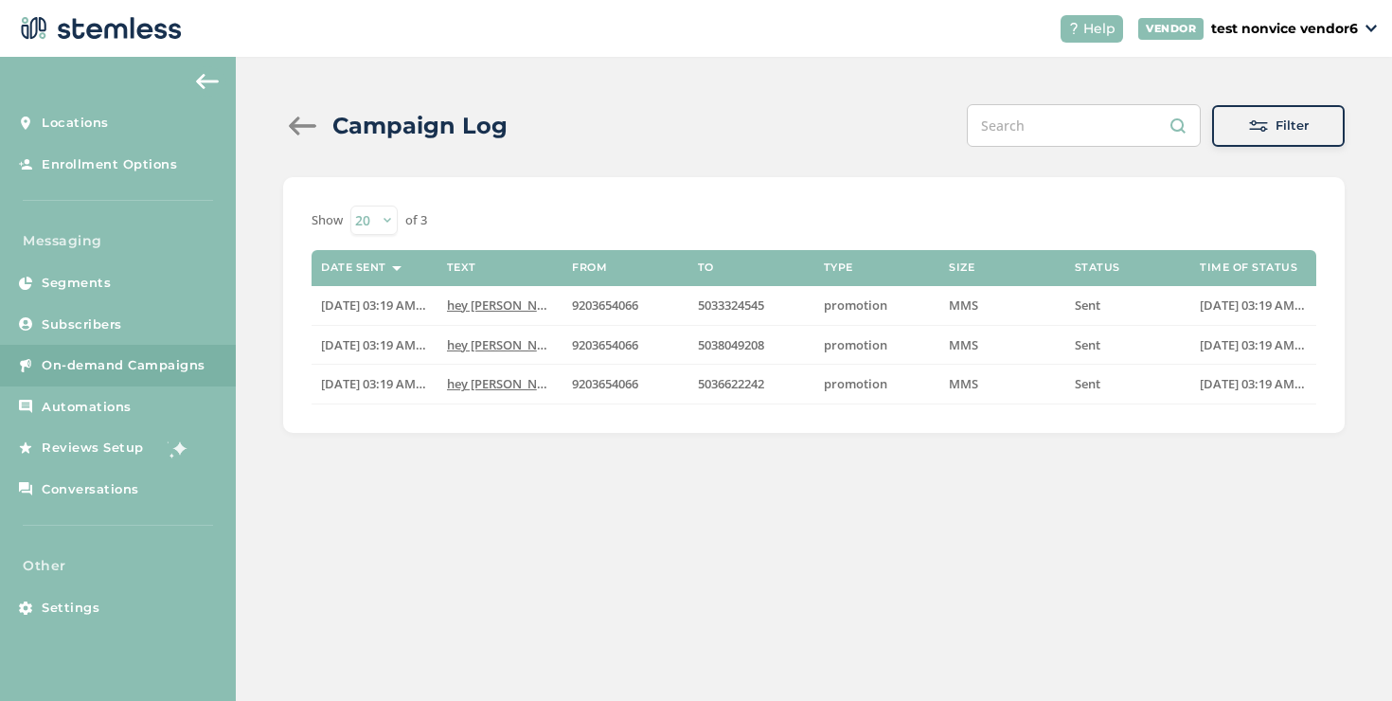
click at [171, 360] on span "On-demand Campaigns" at bounding box center [124, 365] width 164 height 19
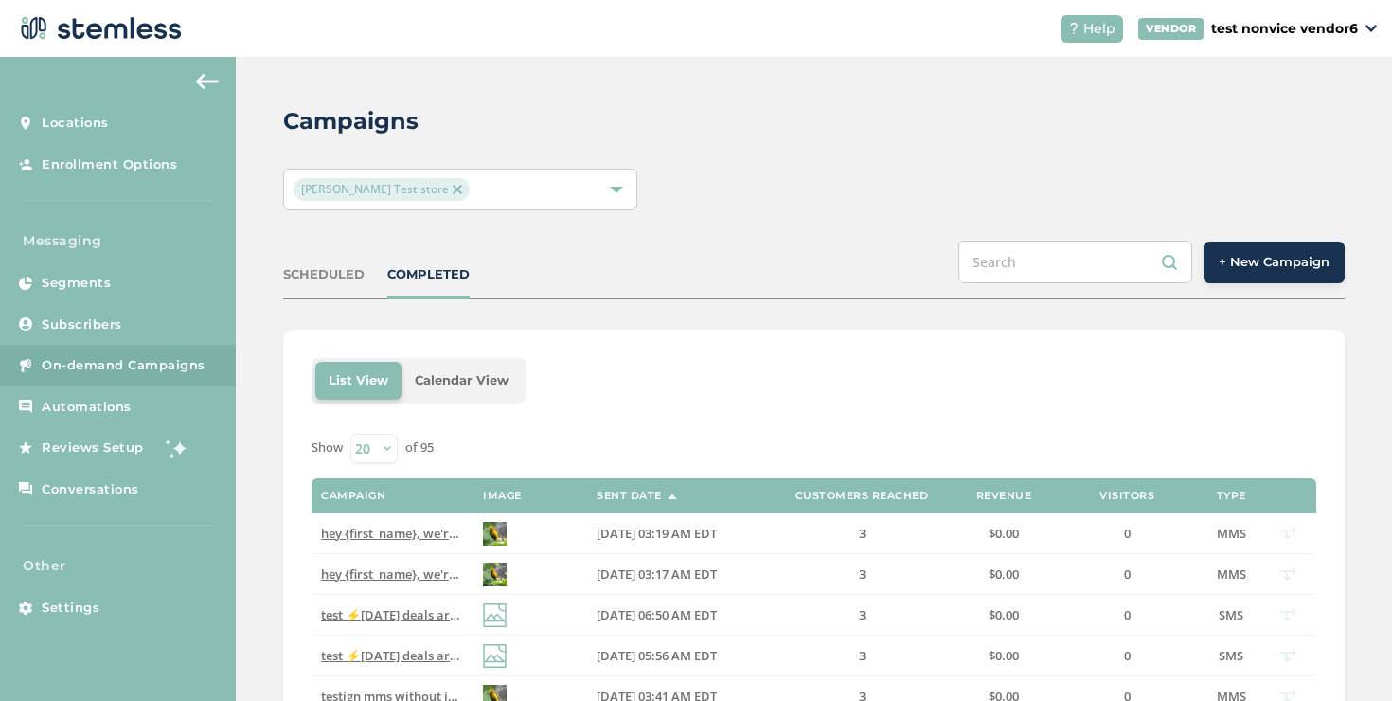
scroll to position [122, 0]
